Goal: Ask a question

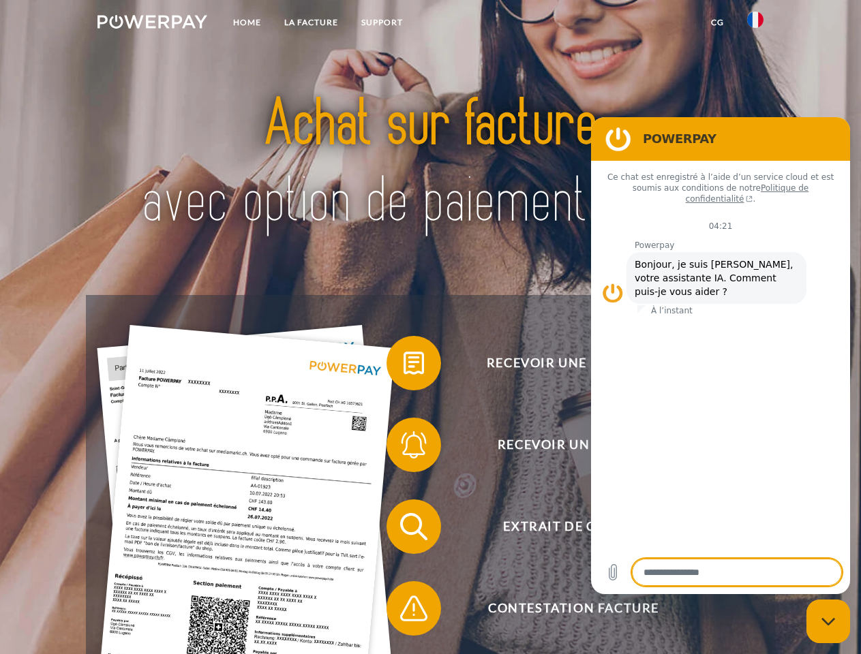
click at [152, 24] on img at bounding box center [152, 22] width 110 height 14
click at [755, 24] on img at bounding box center [755, 20] width 16 height 16
click at [717, 22] on link "CG" at bounding box center [717, 22] width 36 height 25
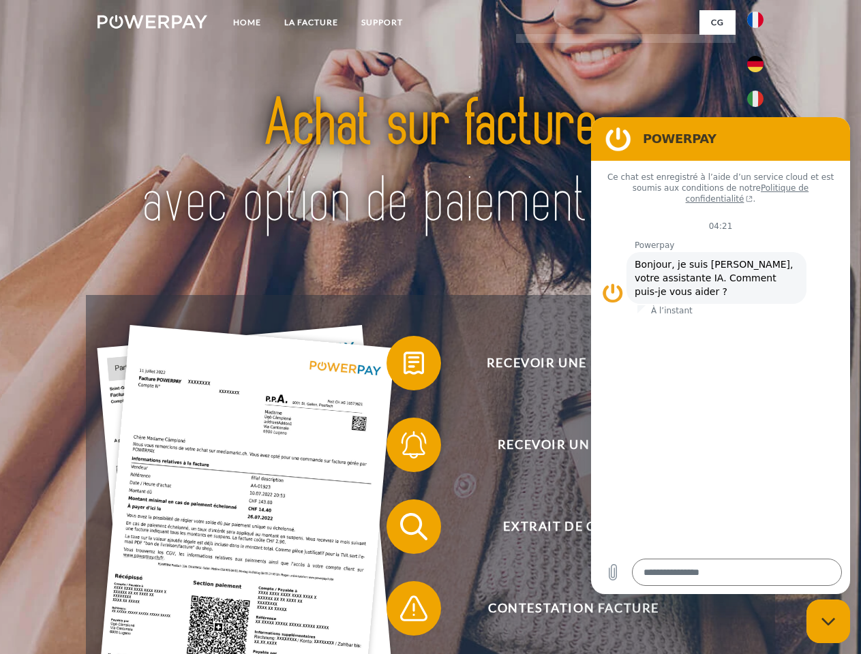
click at [403, 366] on span at bounding box center [393, 363] width 68 height 68
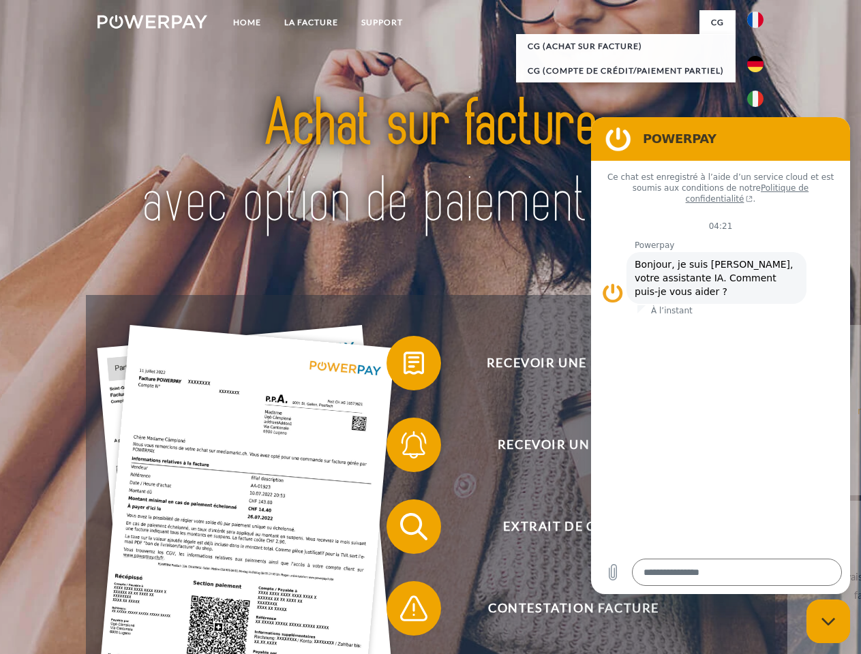
click at [403, 448] on span at bounding box center [393, 445] width 68 height 68
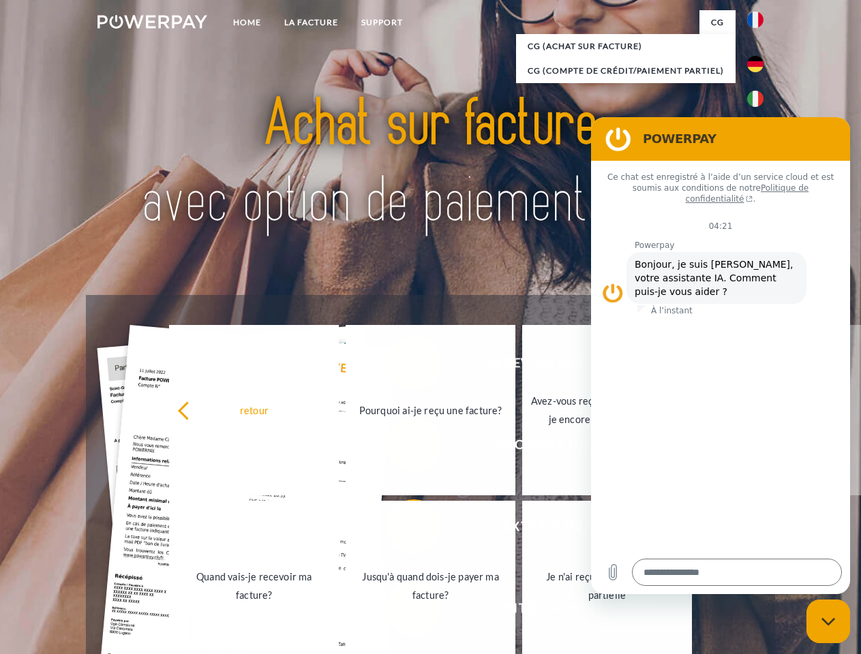
click at [403, 529] on link "Jusqu'à quand dois-je payer ma facture?" at bounding box center [430, 586] width 170 height 170
click at [403, 611] on span at bounding box center [393, 608] width 68 height 68
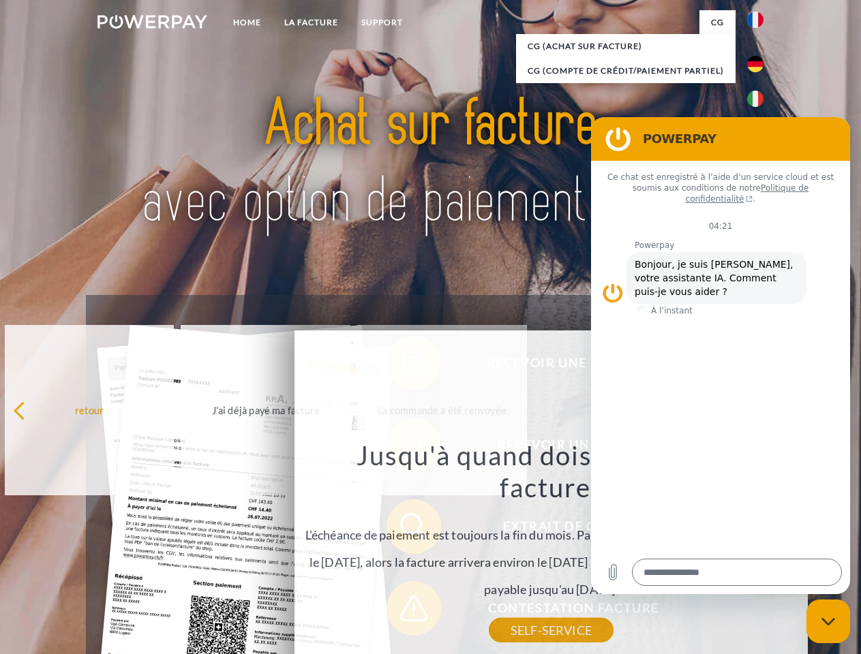
click at [828, 621] on icon "Fermer la fenêtre de messagerie" at bounding box center [828, 621] width 14 height 9
type textarea "*"
